Goal: Information Seeking & Learning: Learn about a topic

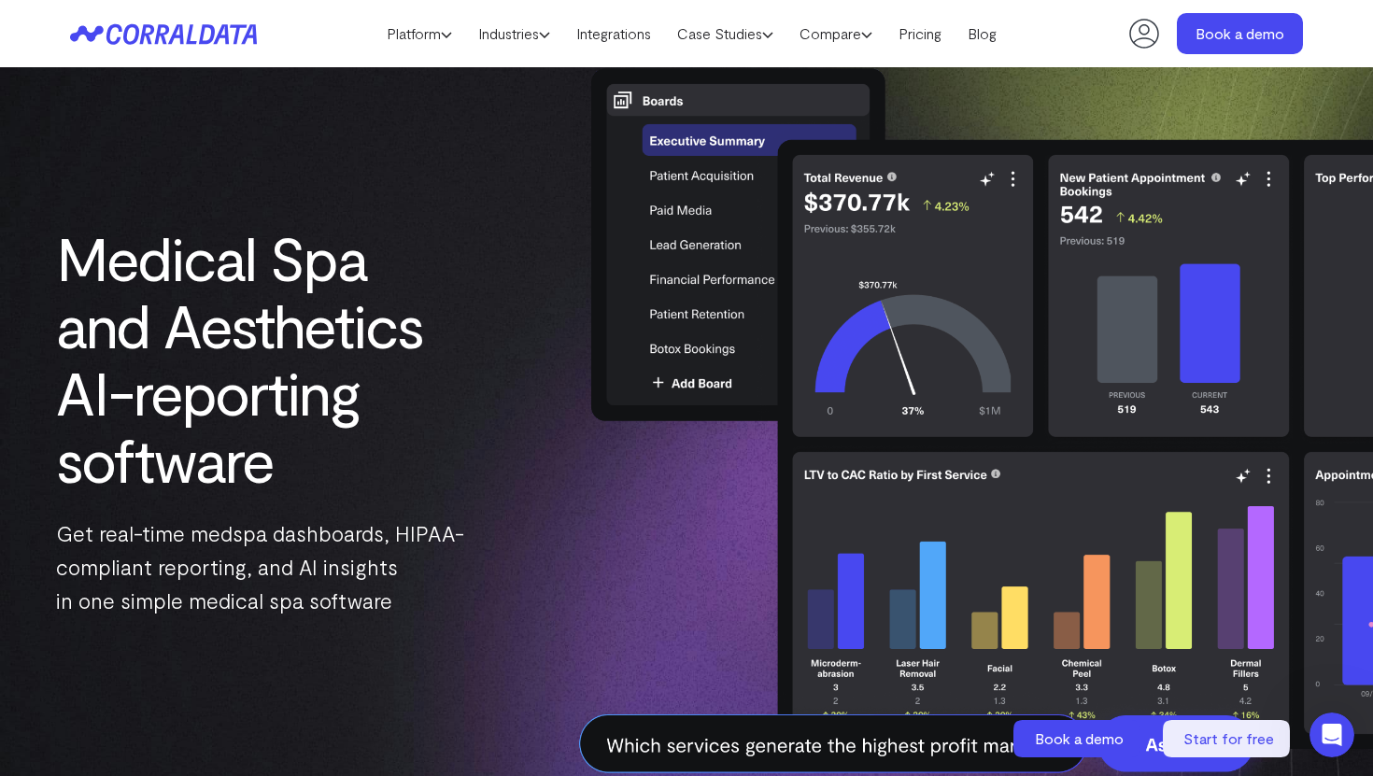
scroll to position [118, 0]
click at [509, 468] on div "Medical Spa and Aesthetics AI-reporting software Get real-time medspa dashboard…" at bounding box center [256, 421] width 512 height 393
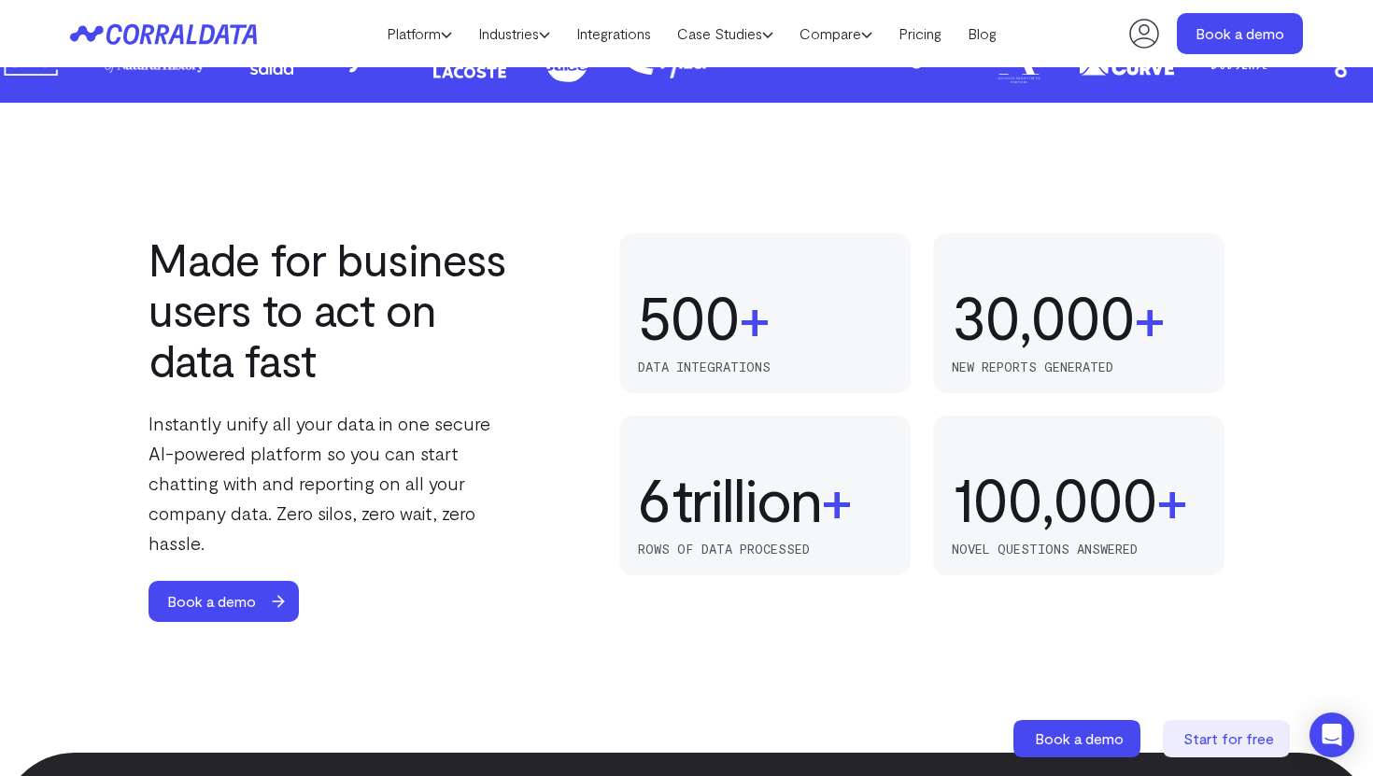
scroll to position [1077, 0]
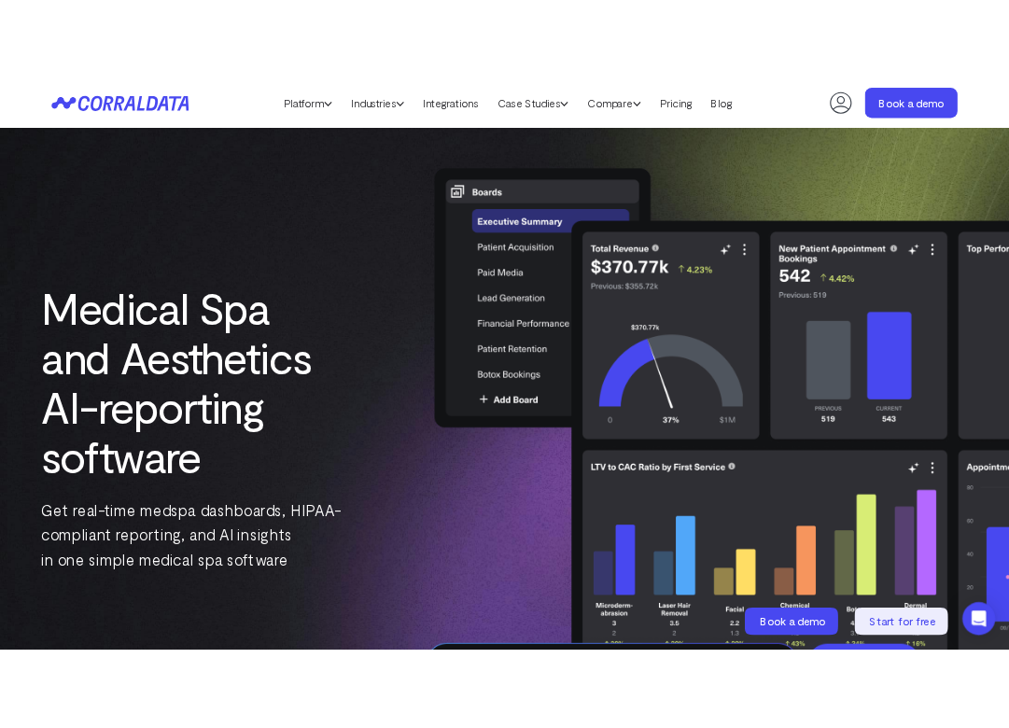
scroll to position [76, 0]
